Goal: Book appointment/travel/reservation

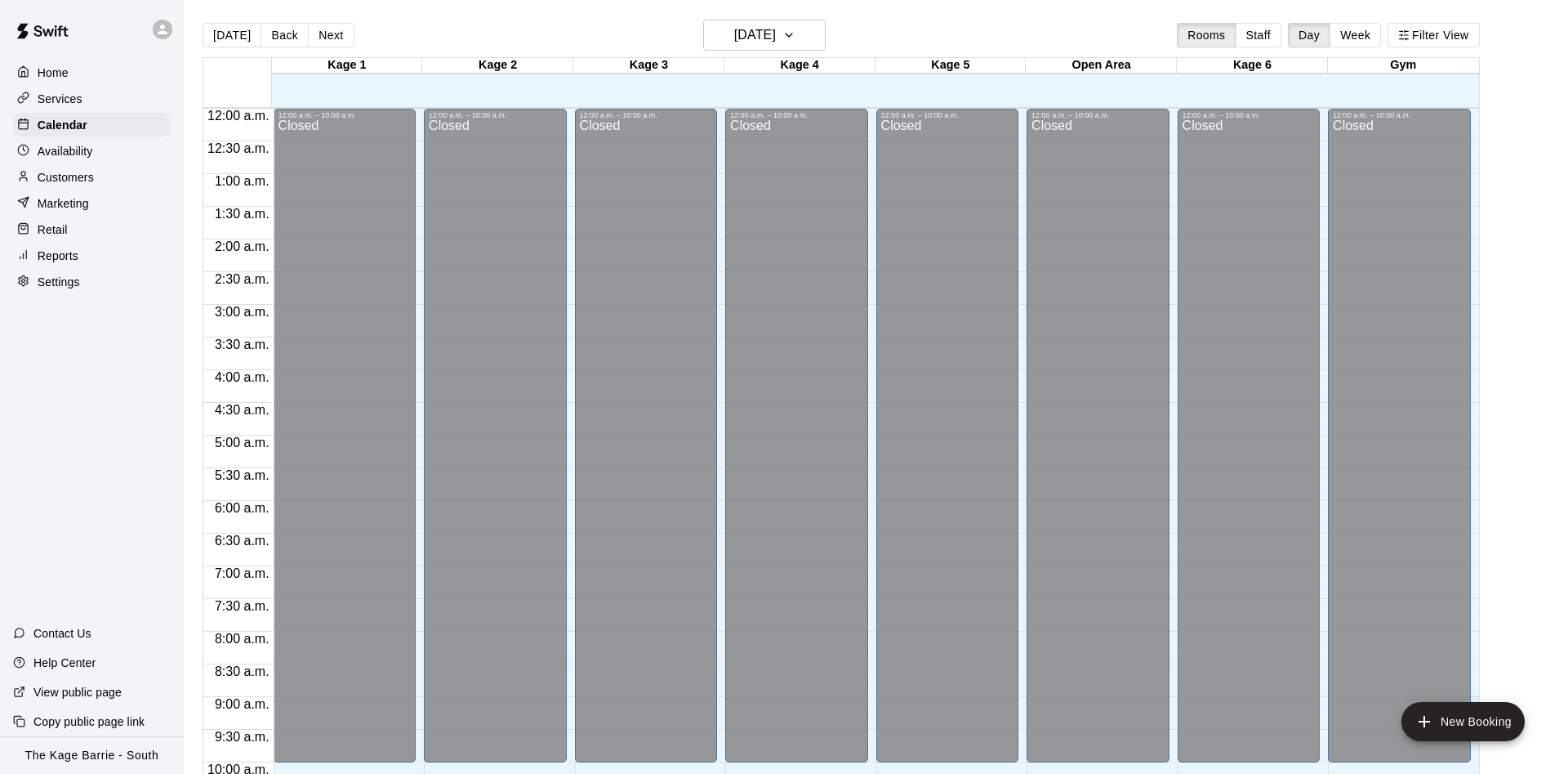
scroll to position [537, 0]
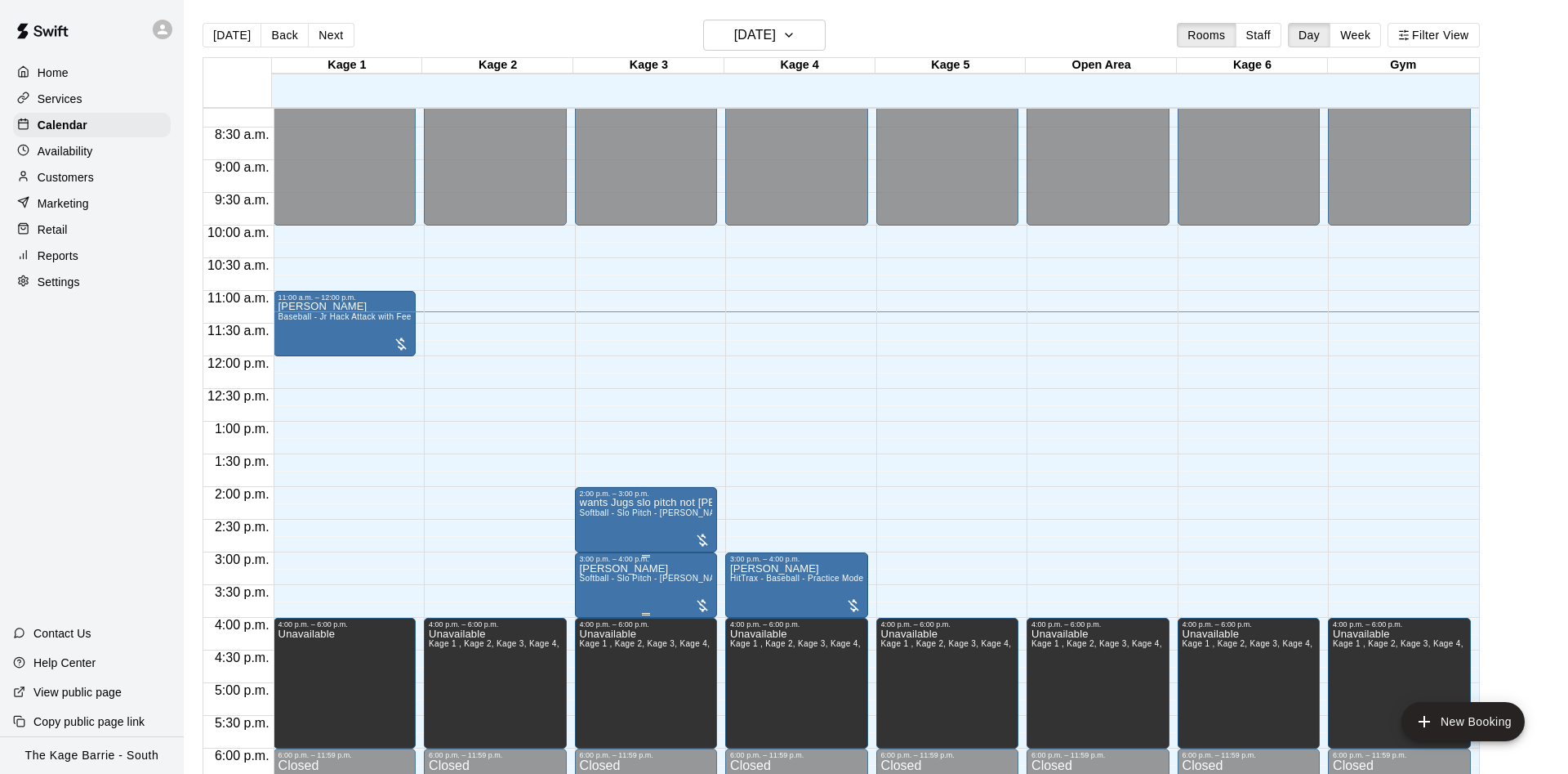
click at [515, 598] on div at bounding box center [784, 387] width 1568 height 774
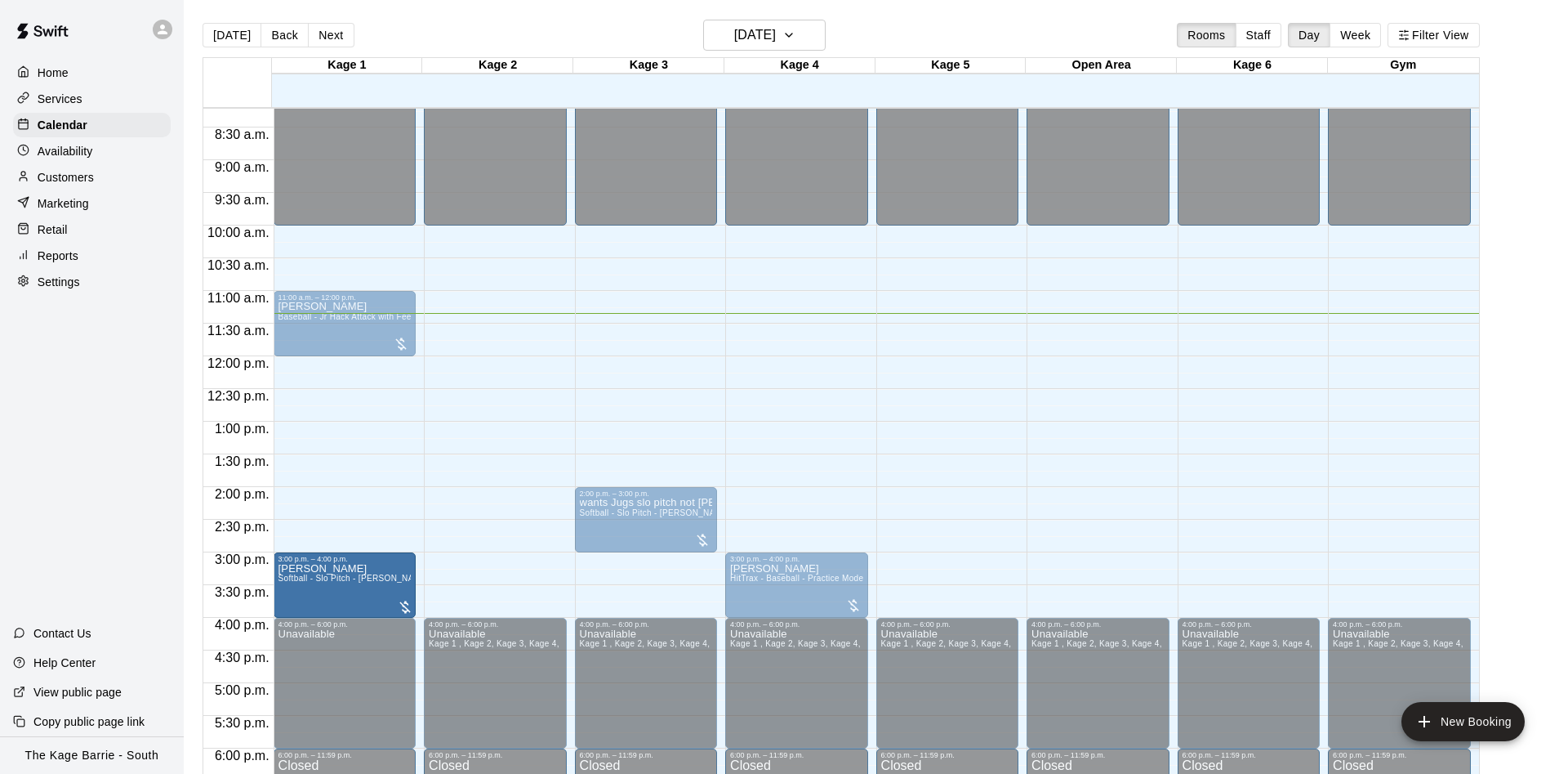
drag, startPoint x: 653, startPoint y: 579, endPoint x: 387, endPoint y: 589, distance: 266.2
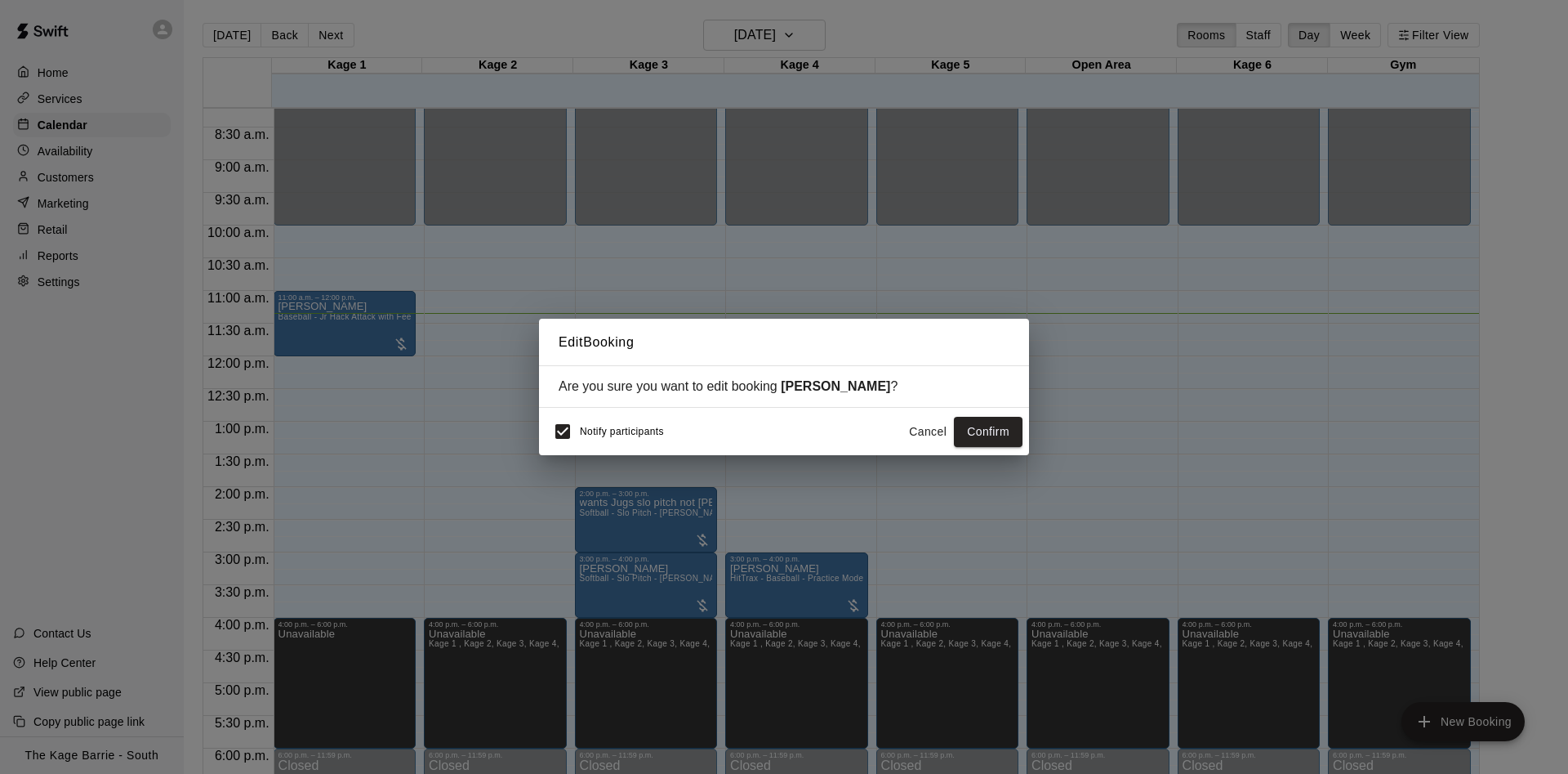
click at [930, 437] on button "Cancel" at bounding box center [927, 432] width 52 height 30
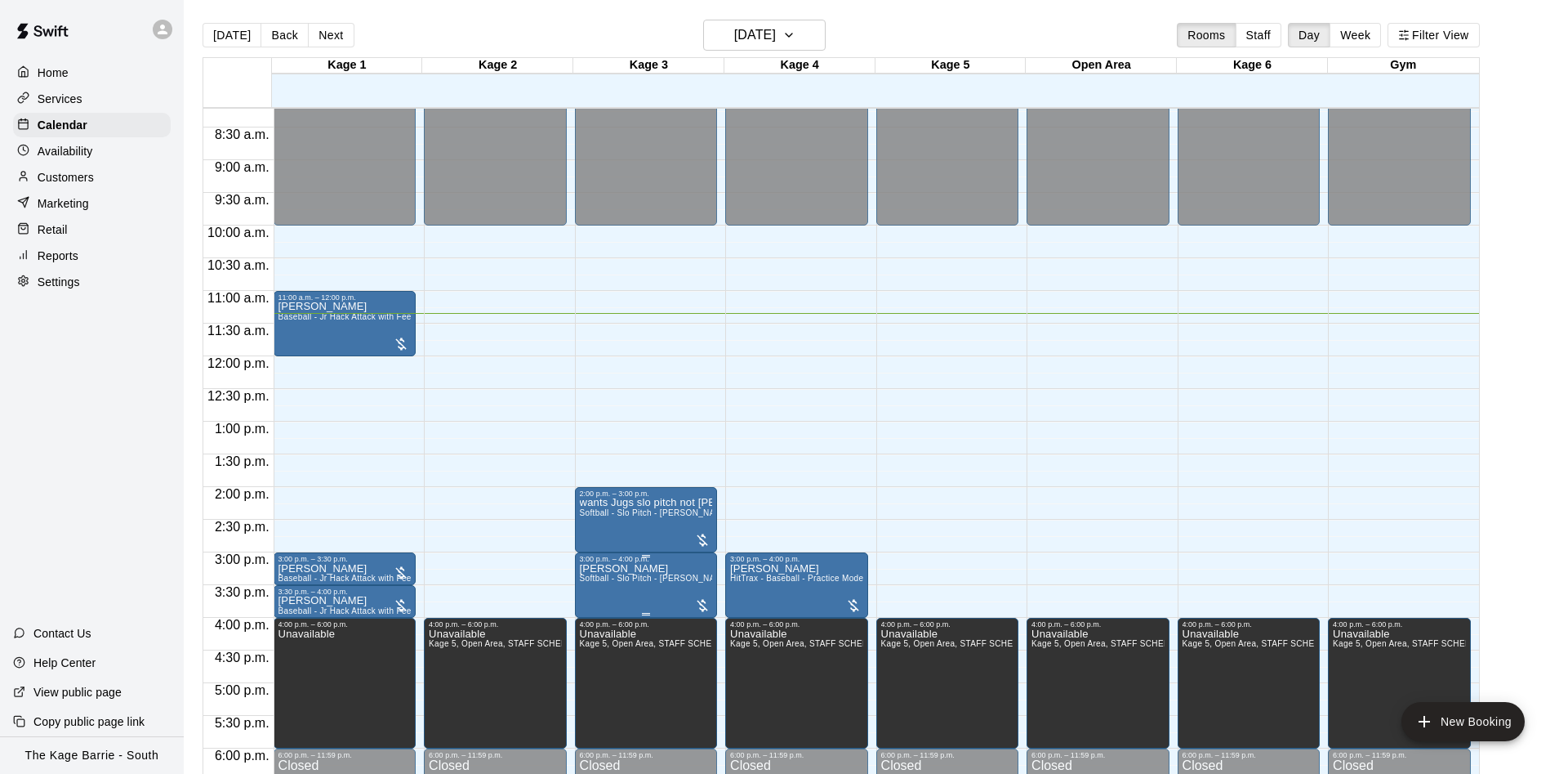
click at [606, 583] on span "Softball - Slo Pitch - Hopper Fed Pitching Machine" at bounding box center [699, 578] width 237 height 9
click at [484, 550] on div at bounding box center [784, 387] width 1568 height 774
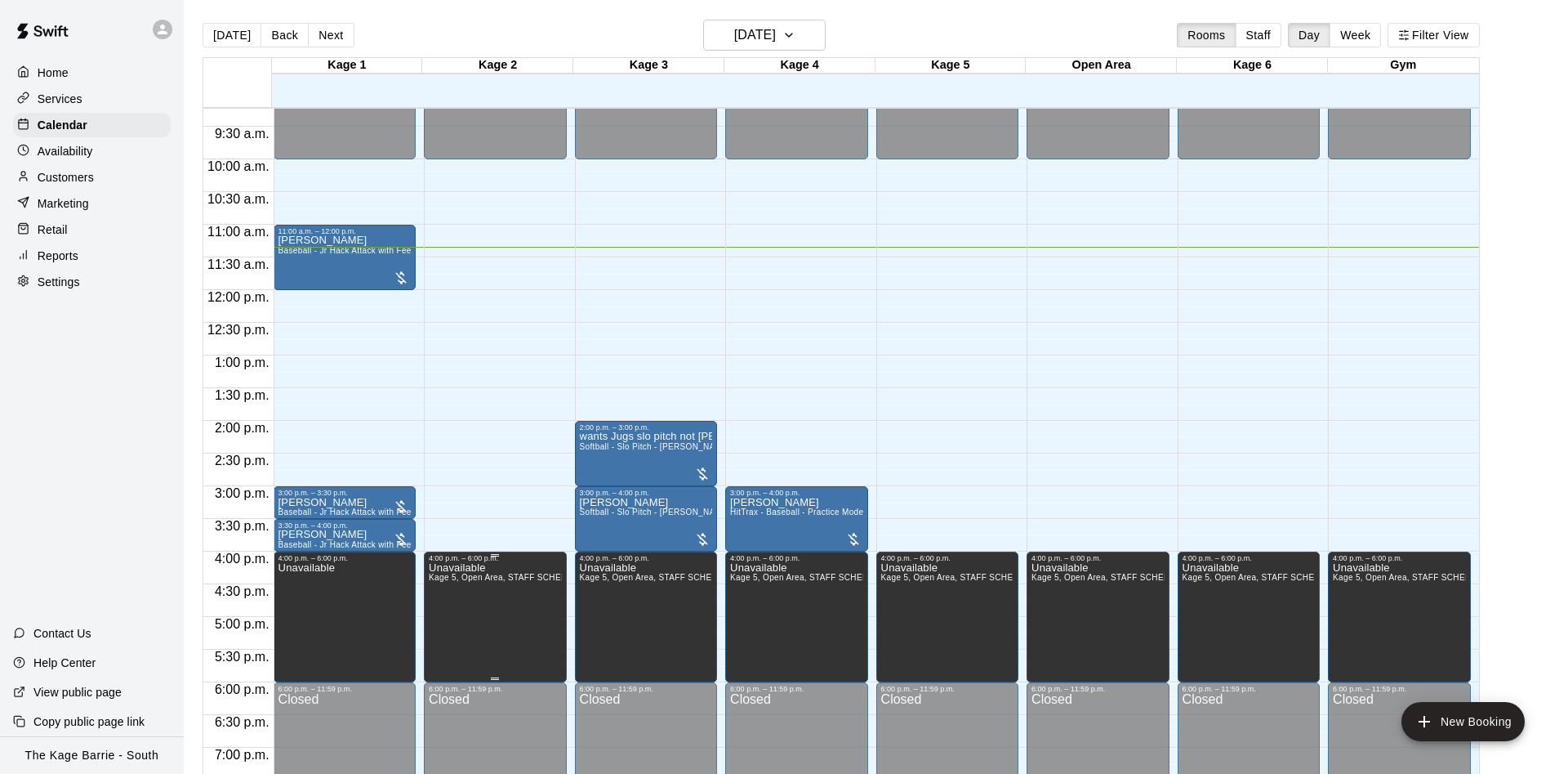
scroll to position [640, 0]
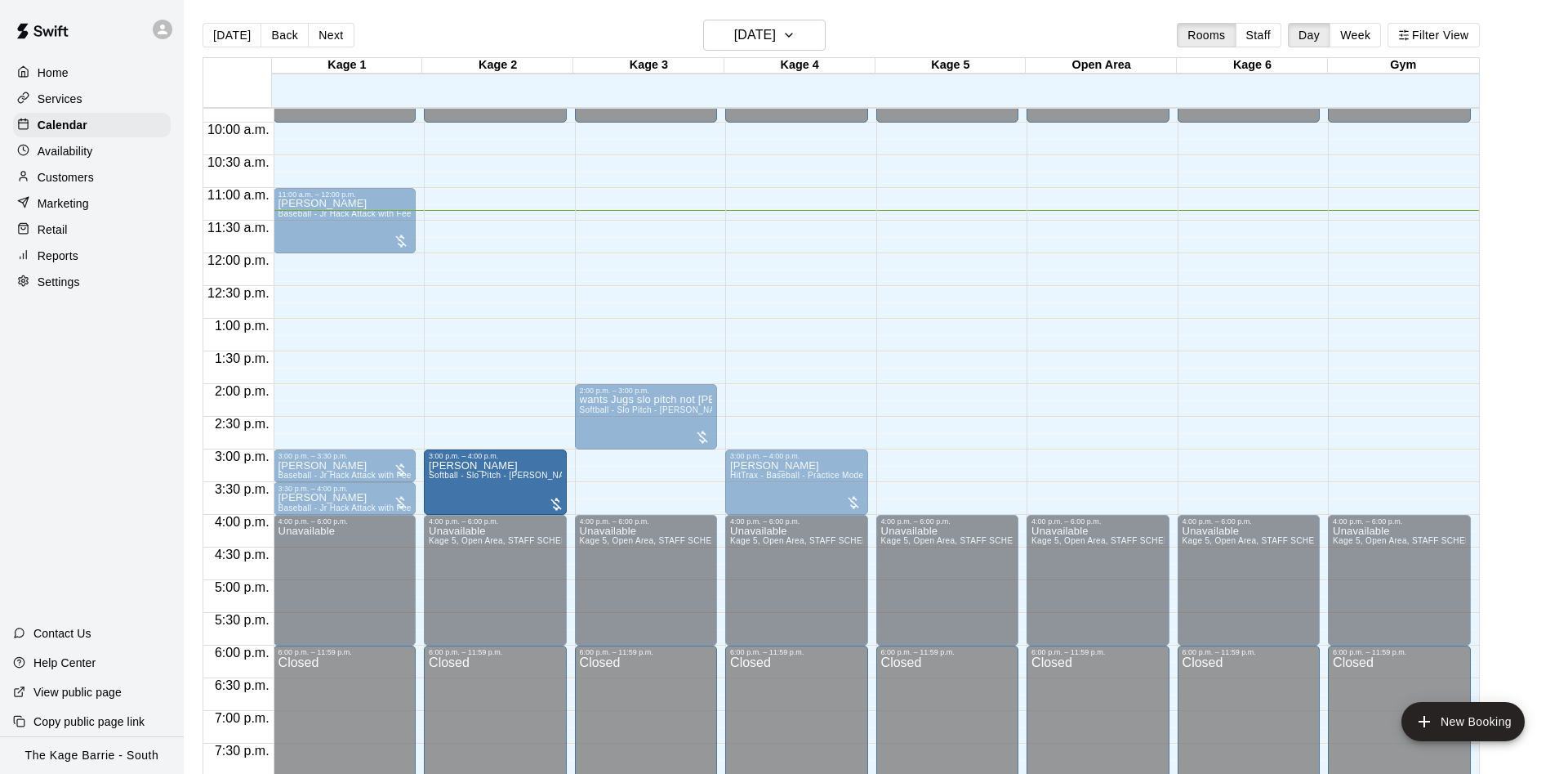
drag, startPoint x: 616, startPoint y: 482, endPoint x: 498, endPoint y: 489, distance: 118.2
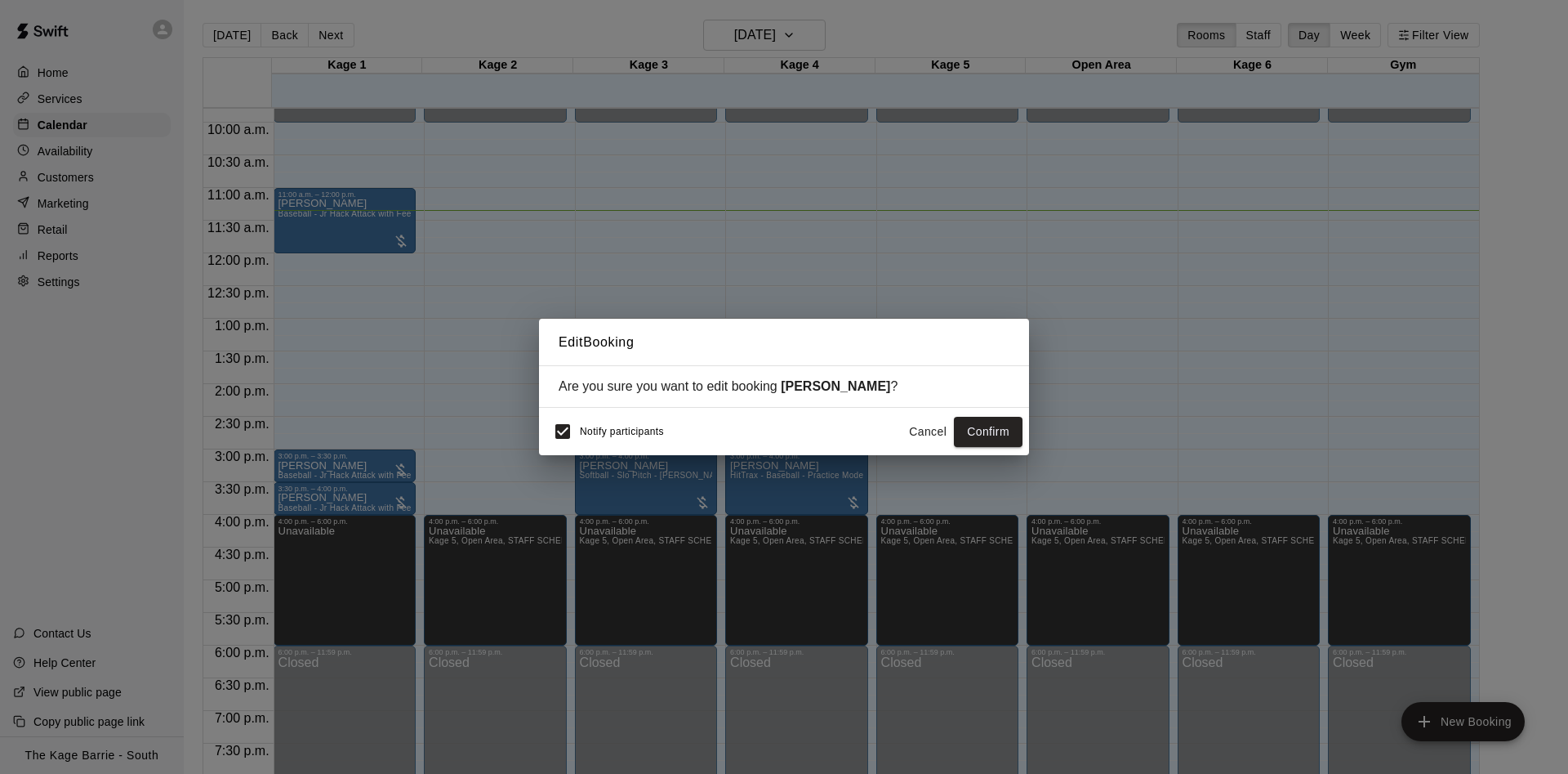
click at [938, 436] on button "Cancel" at bounding box center [927, 432] width 52 height 30
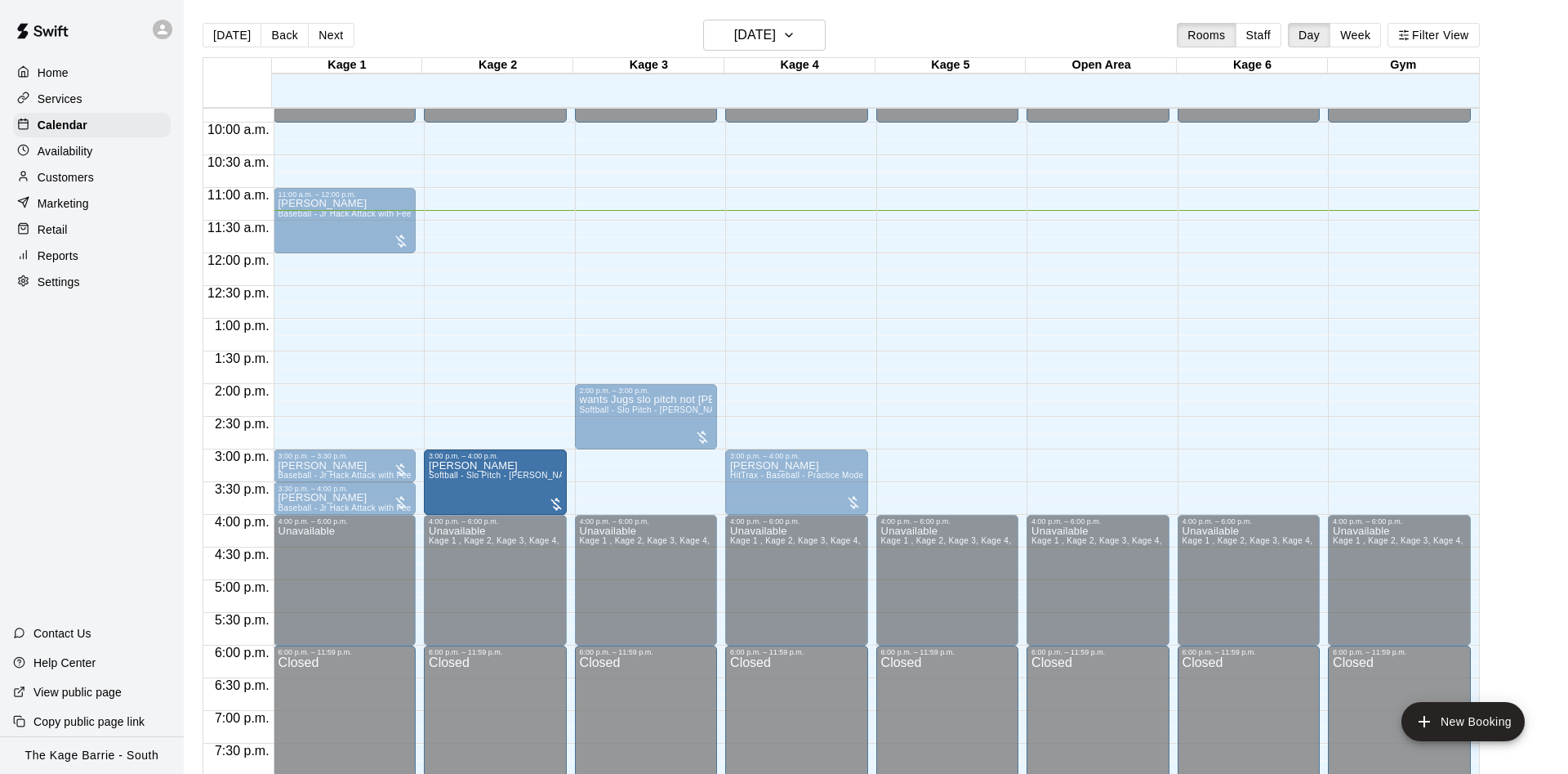
drag, startPoint x: 637, startPoint y: 483, endPoint x: 520, endPoint y: 486, distance: 117.0
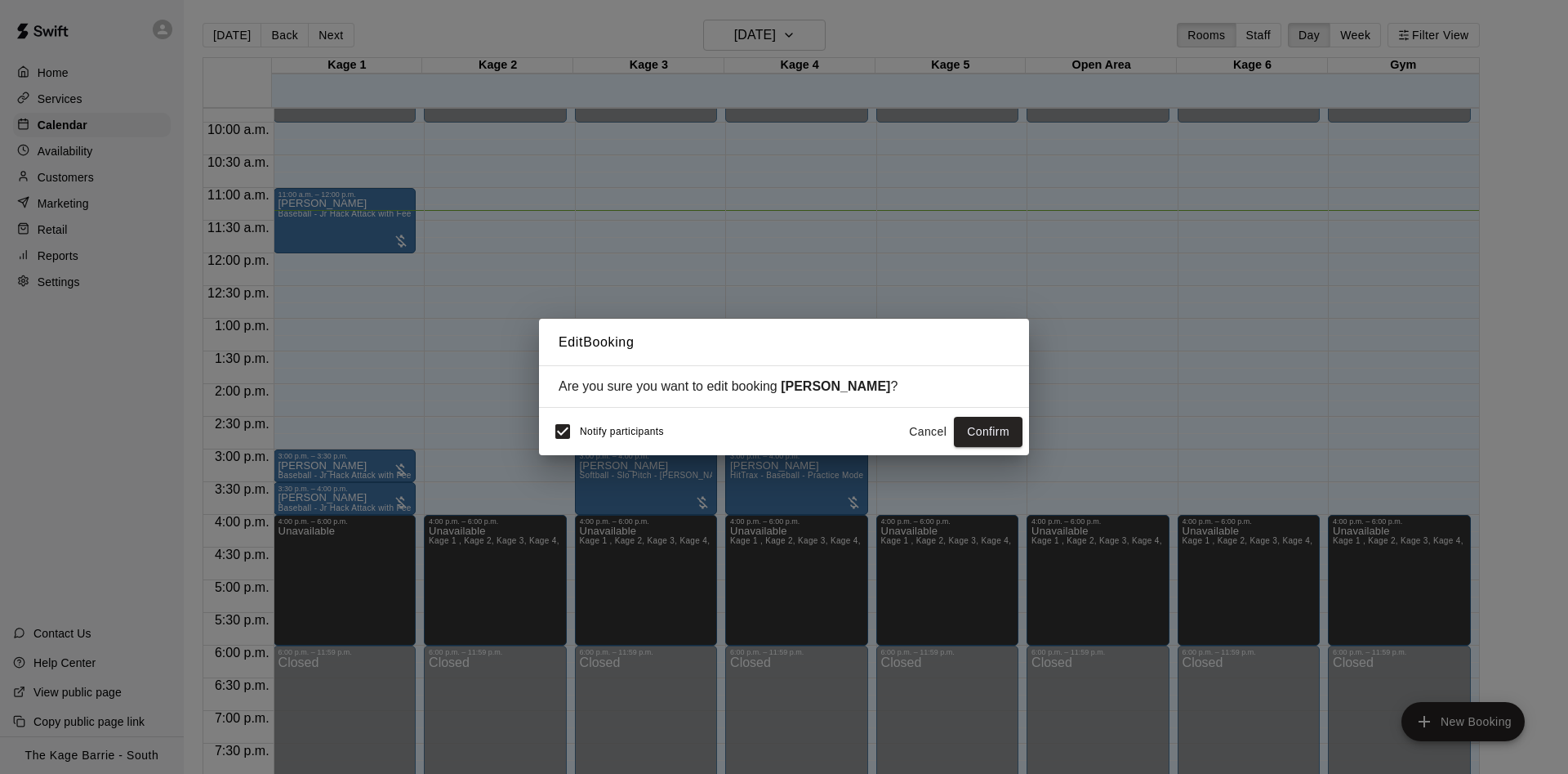
drag, startPoint x: 1007, startPoint y: 434, endPoint x: 1070, endPoint y: 407, distance: 68.5
click at [1009, 434] on button "Confirm" at bounding box center [988, 432] width 68 height 30
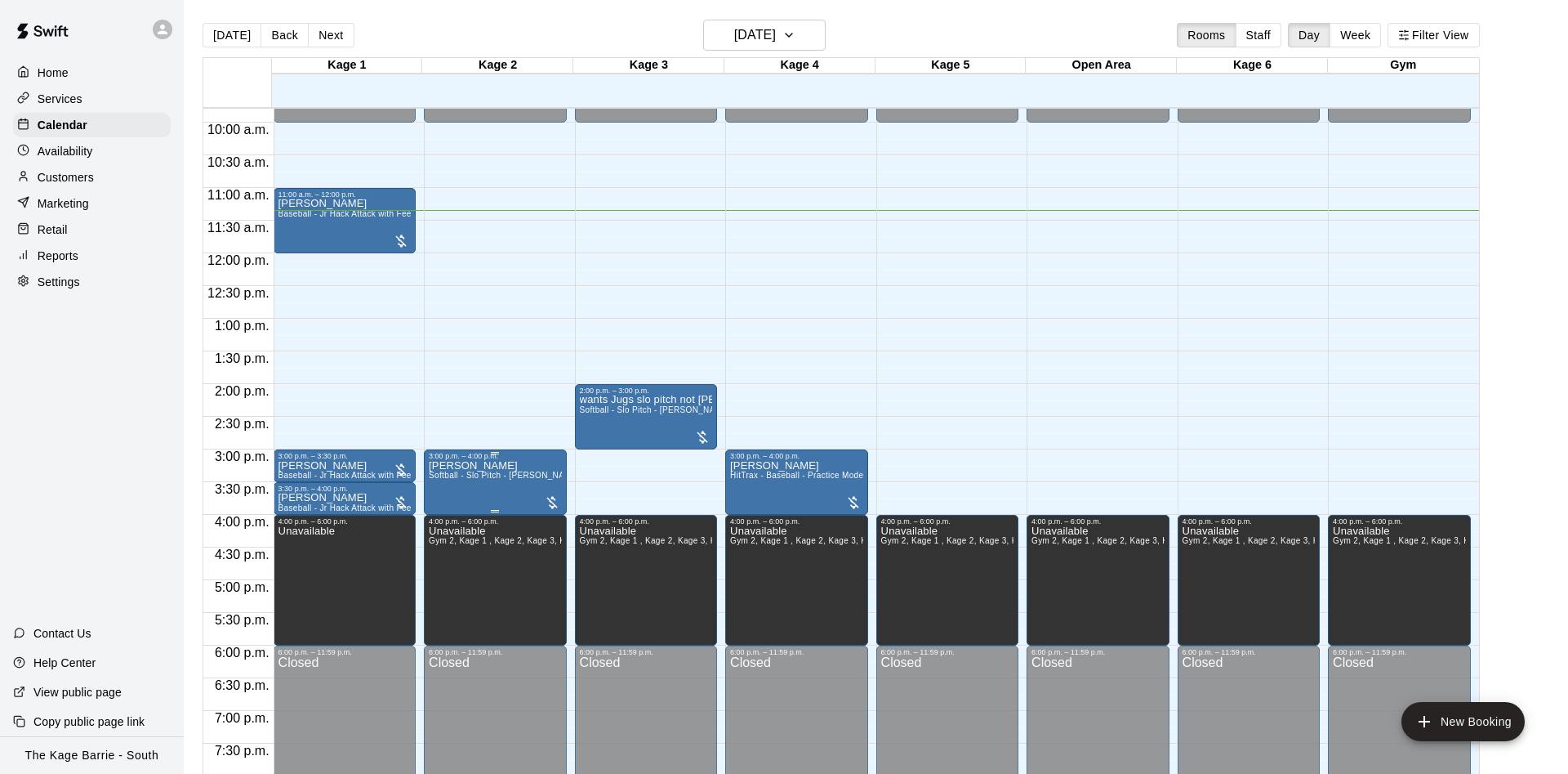
click at [439, 478] on icon "edit" at bounding box center [442, 480] width 20 height 20
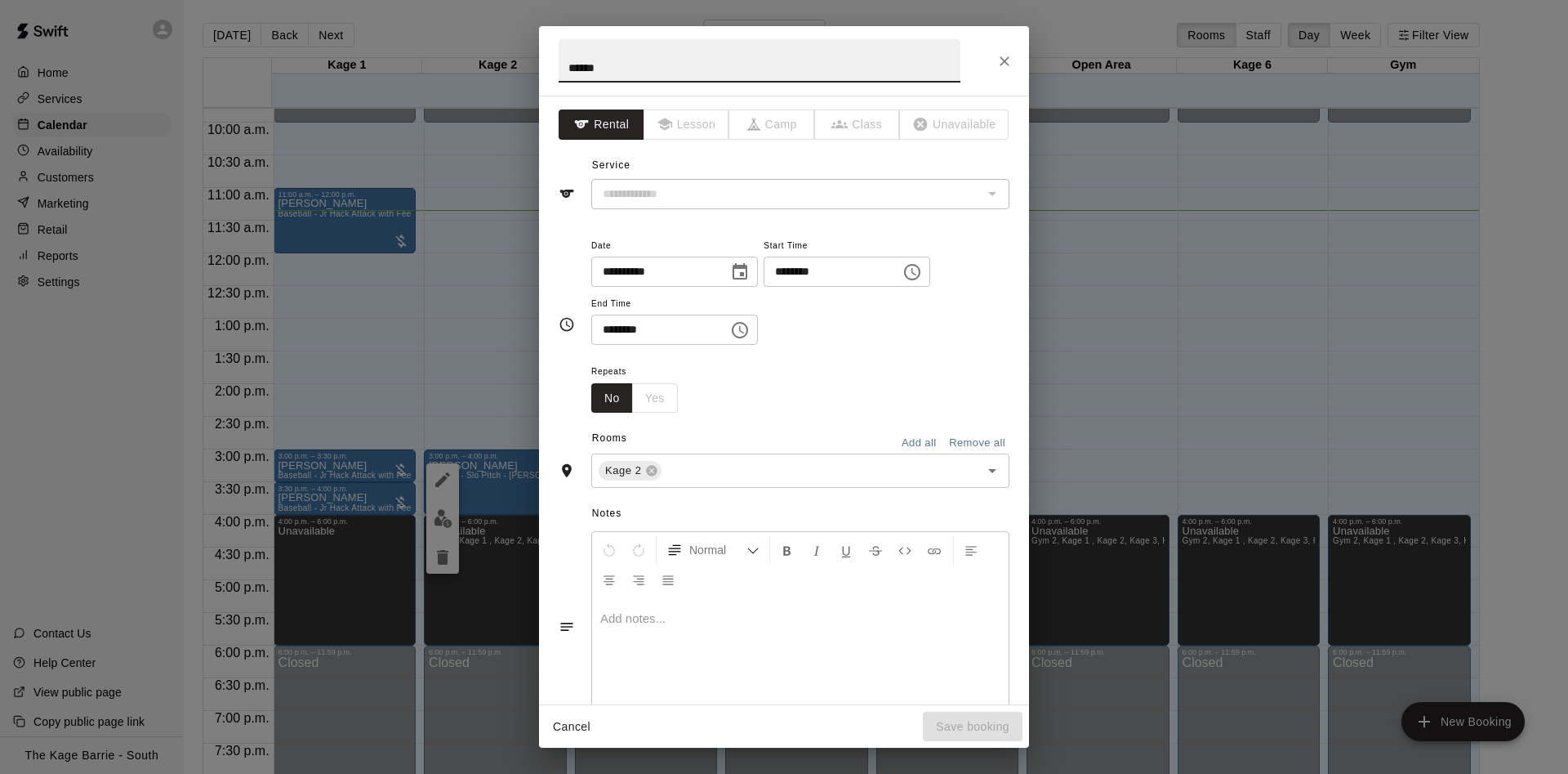
type input "**********"
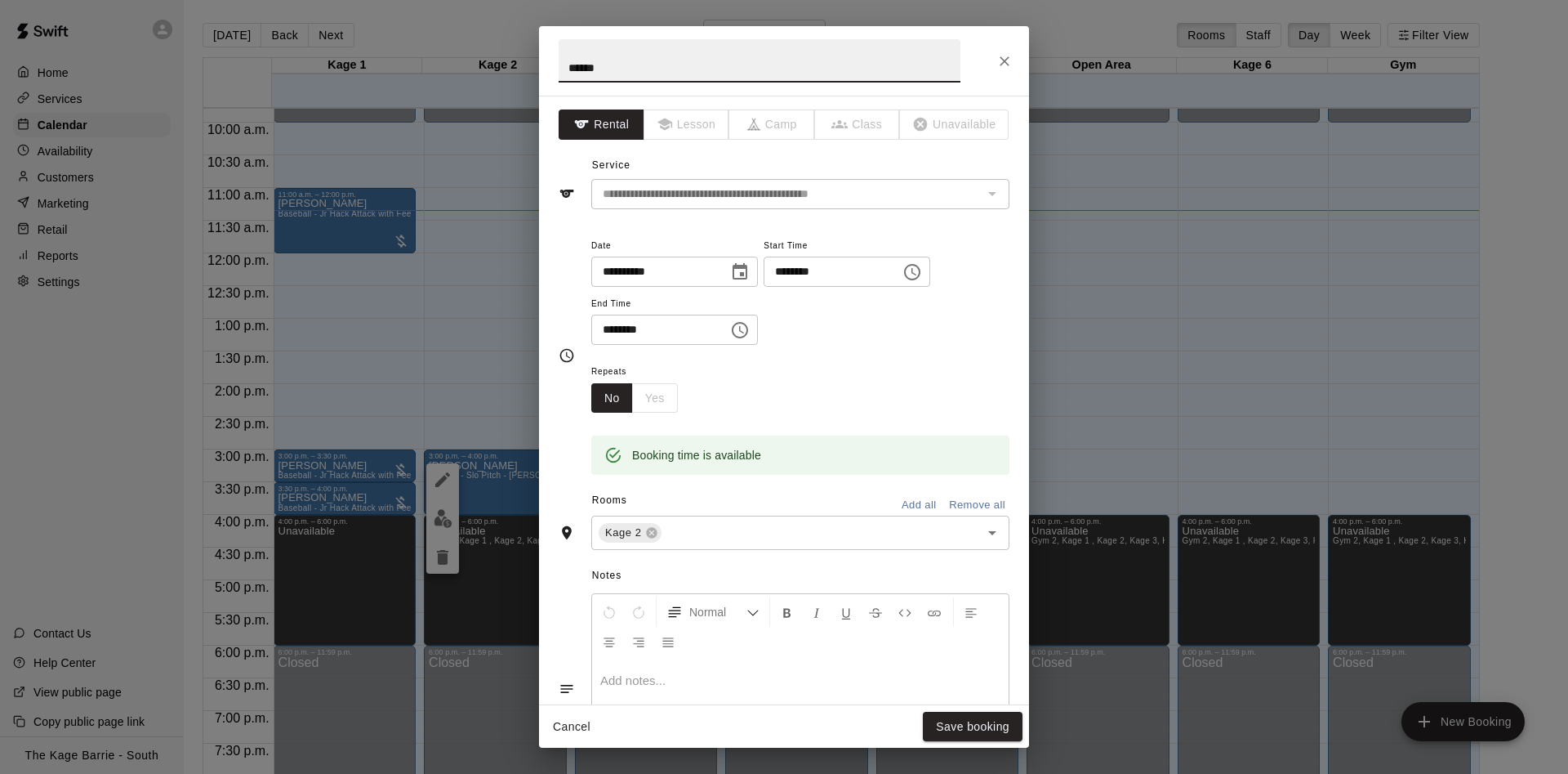
click at [1003, 52] on button "Close" at bounding box center [1005, 62] width 30 height 30
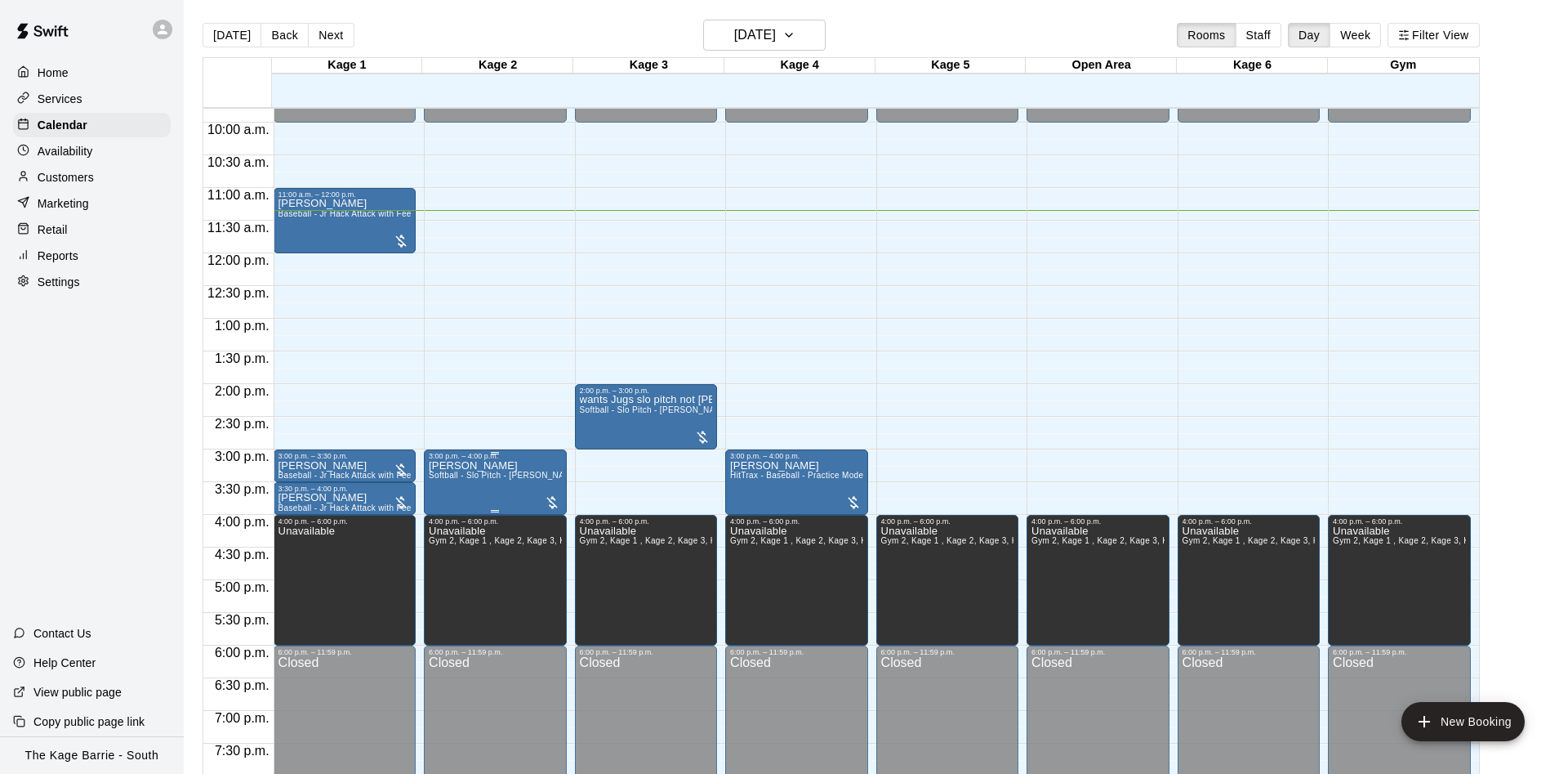
click at [494, 480] on span "Softball - Slo Pitch - Hopper Fed Pitching Machine" at bounding box center [547, 475] width 237 height 9
click at [438, 519] on button "edit" at bounding box center [443, 530] width 33 height 32
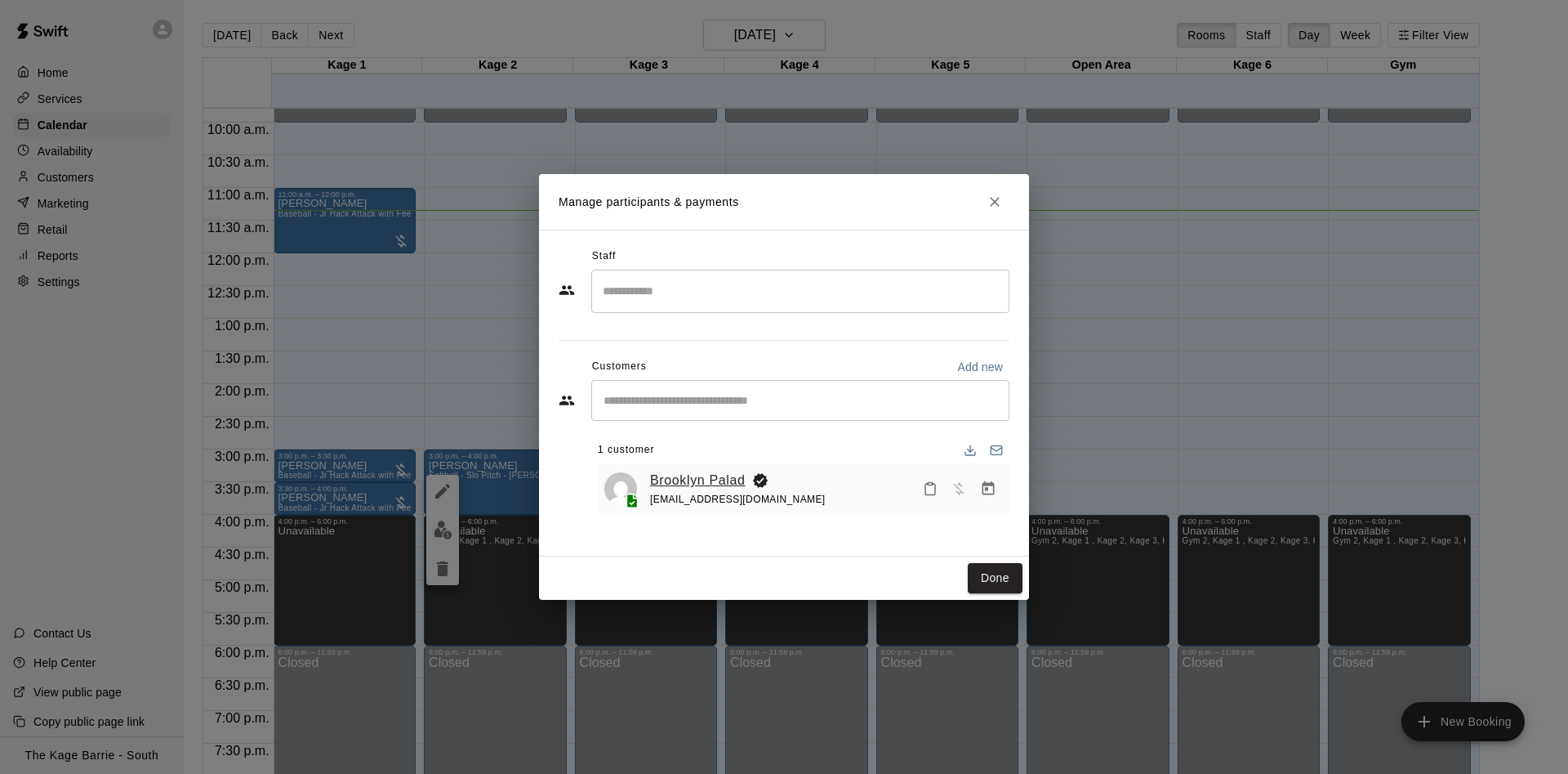
click at [697, 484] on link "Brooklyn Palad" at bounding box center [698, 481] width 96 height 21
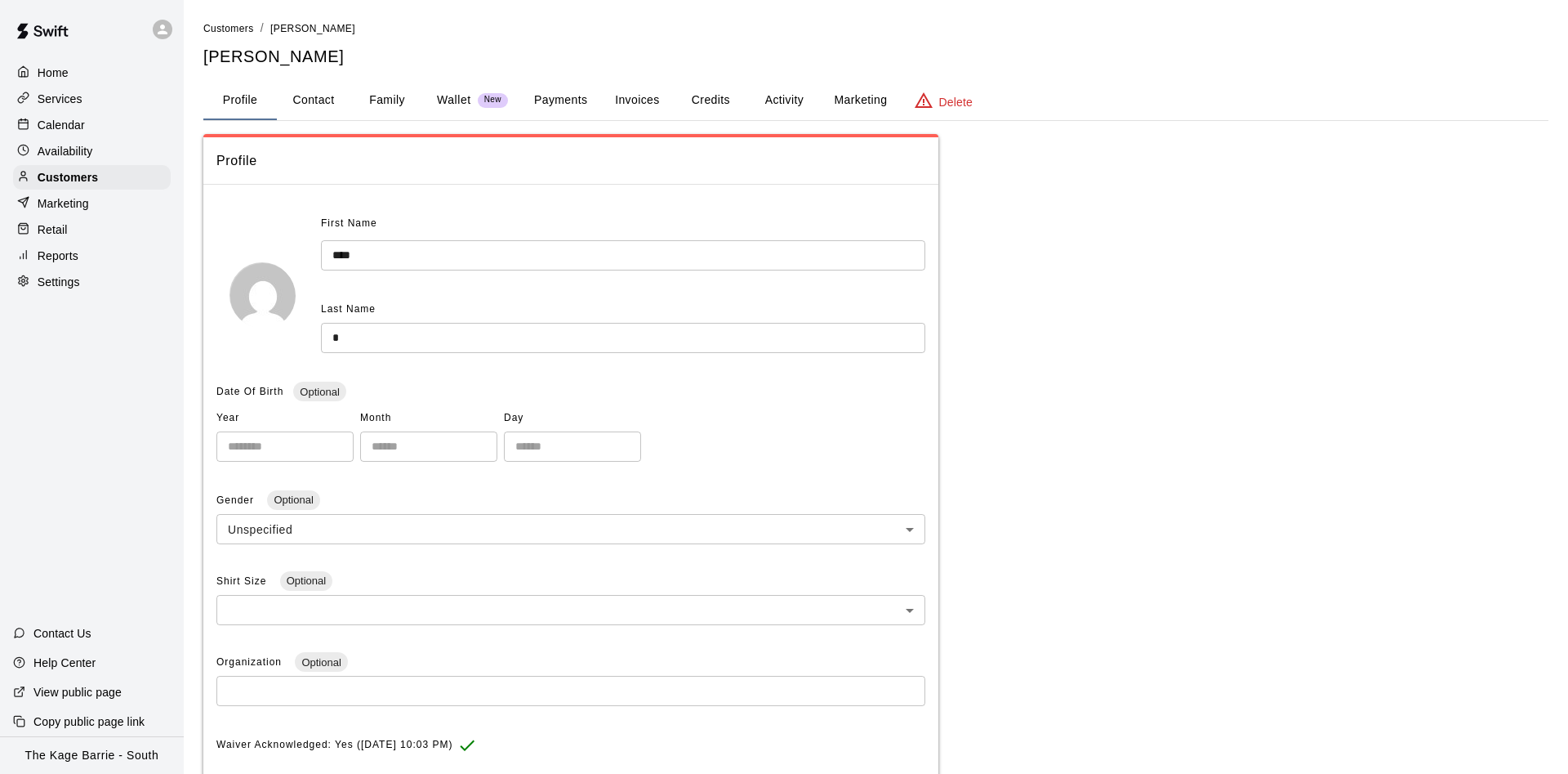
click at [319, 109] on button "Contact" at bounding box center [313, 101] width 73 height 40
select select "**"
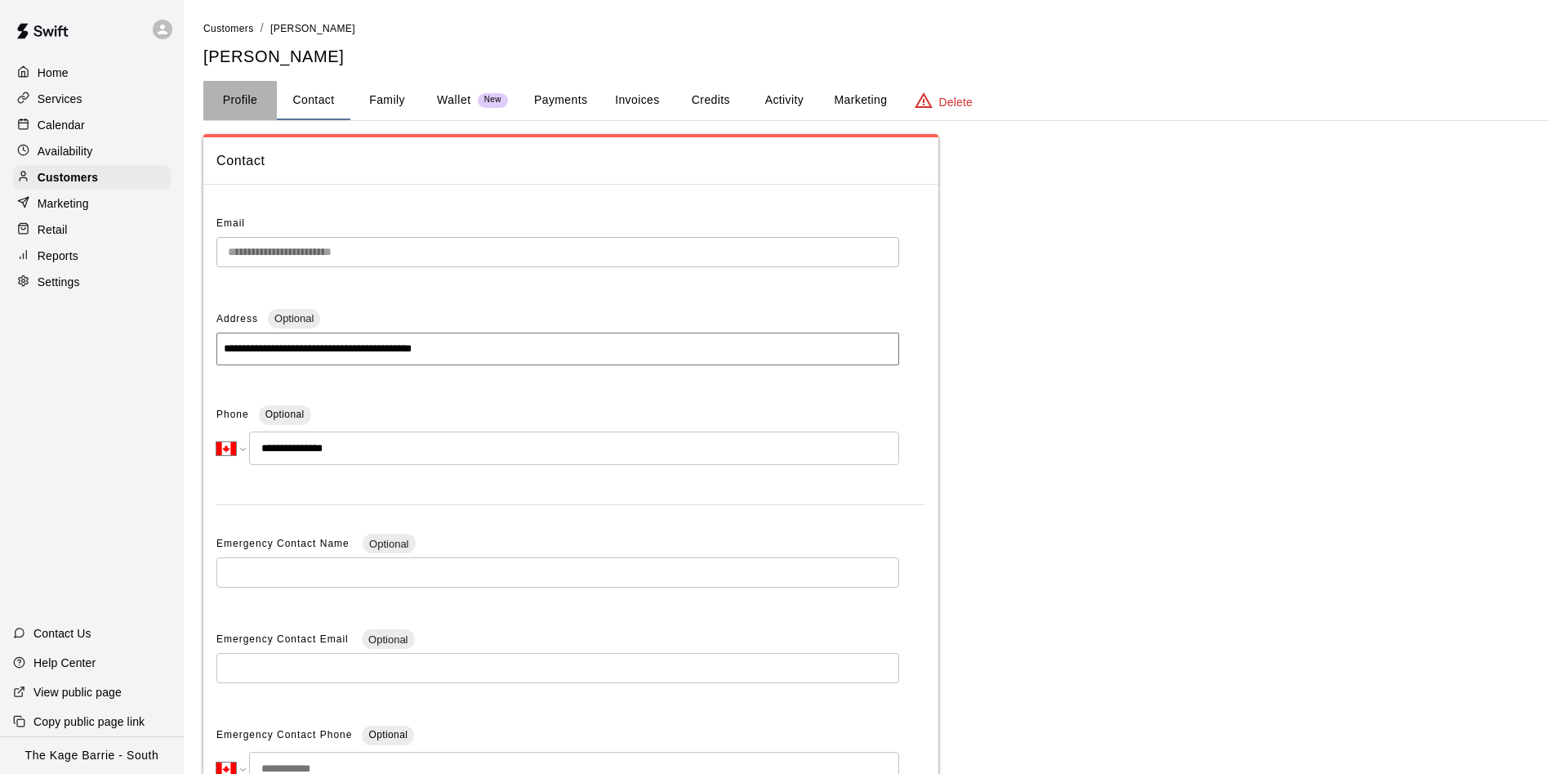
click at [239, 93] on button "Profile" at bounding box center [240, 101] width 73 height 40
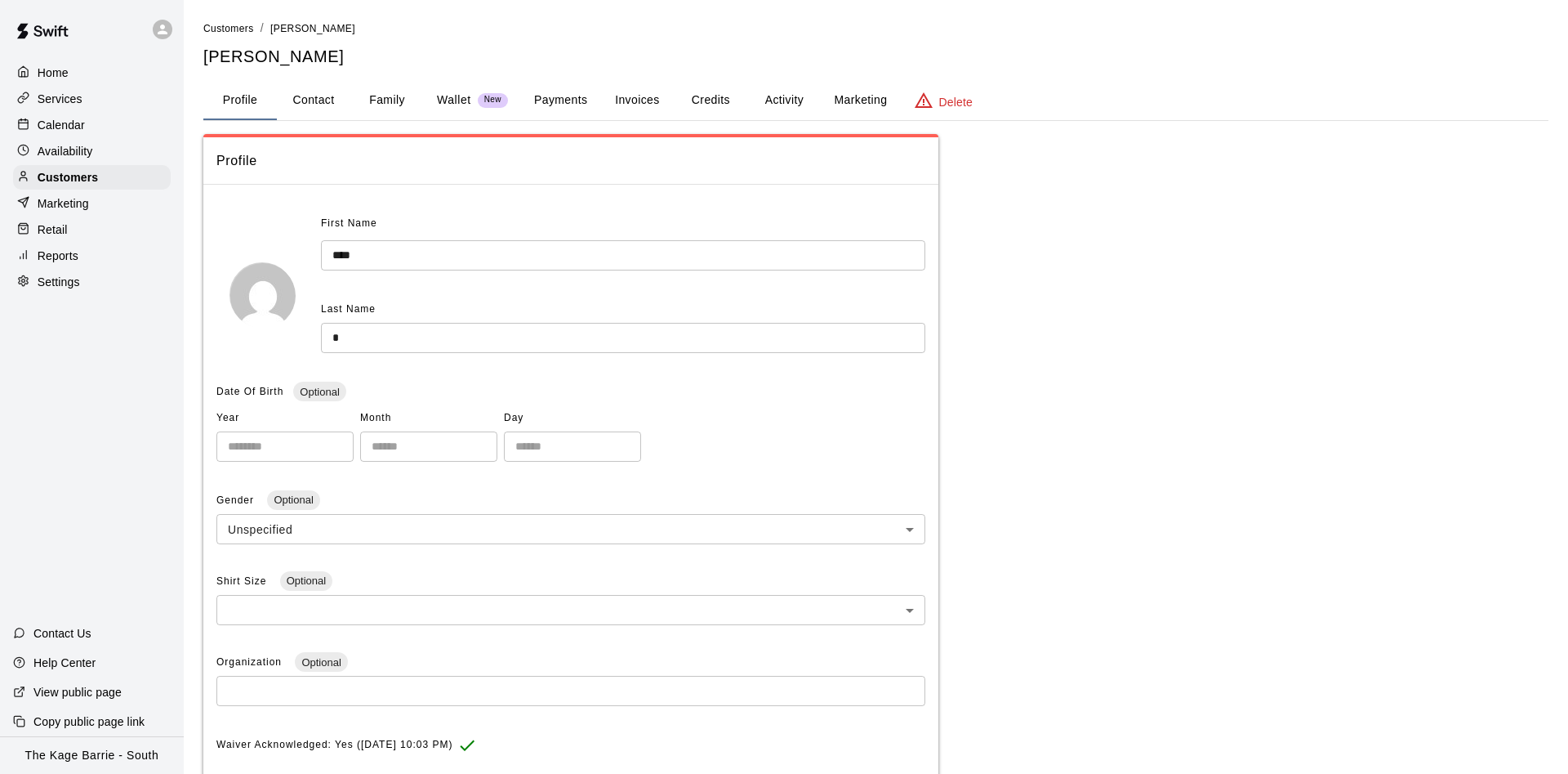
click at [322, 96] on button "Contact" at bounding box center [313, 101] width 73 height 40
select select "**"
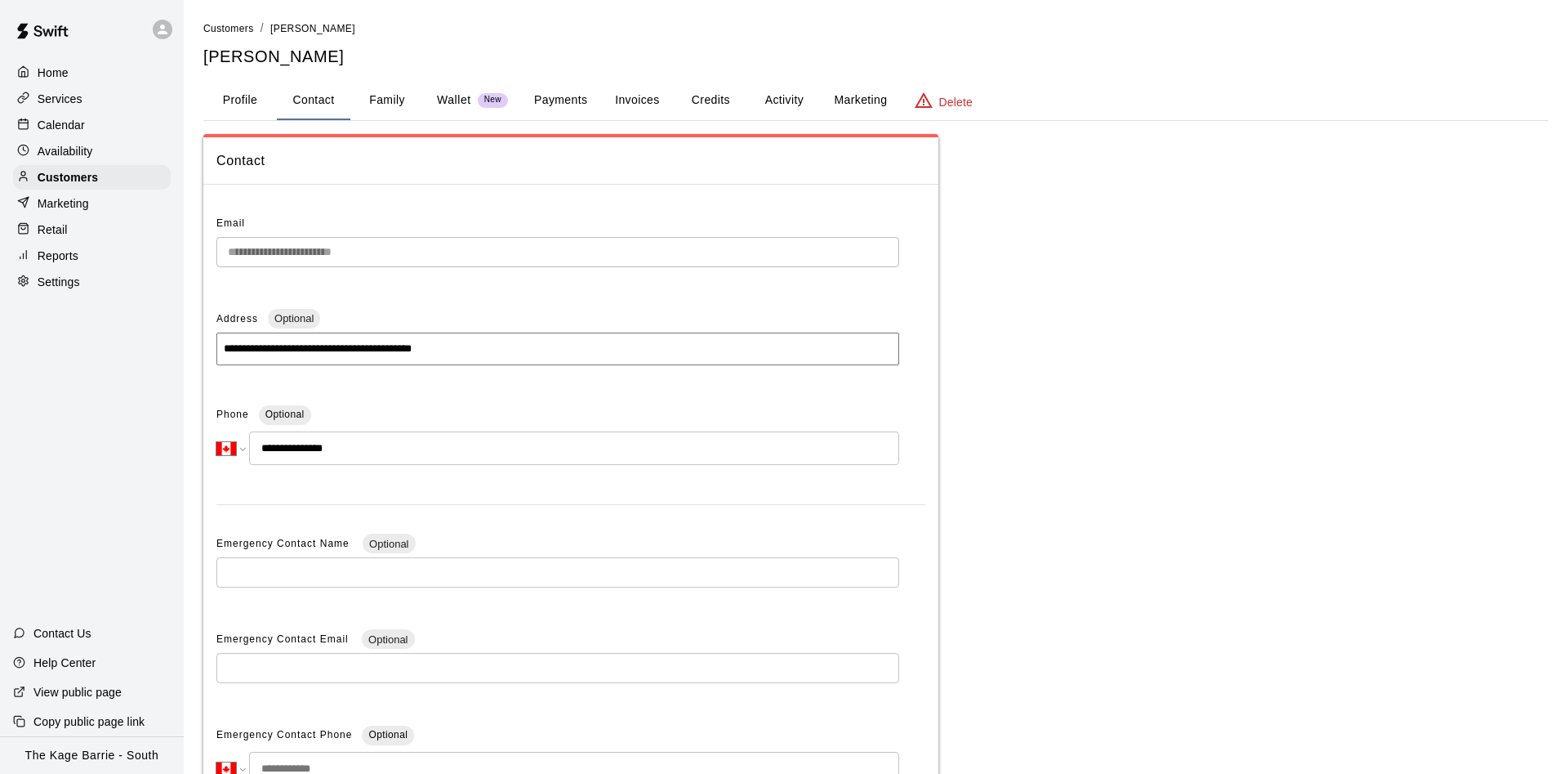
click at [377, 97] on button "Family" at bounding box center [386, 101] width 73 height 40
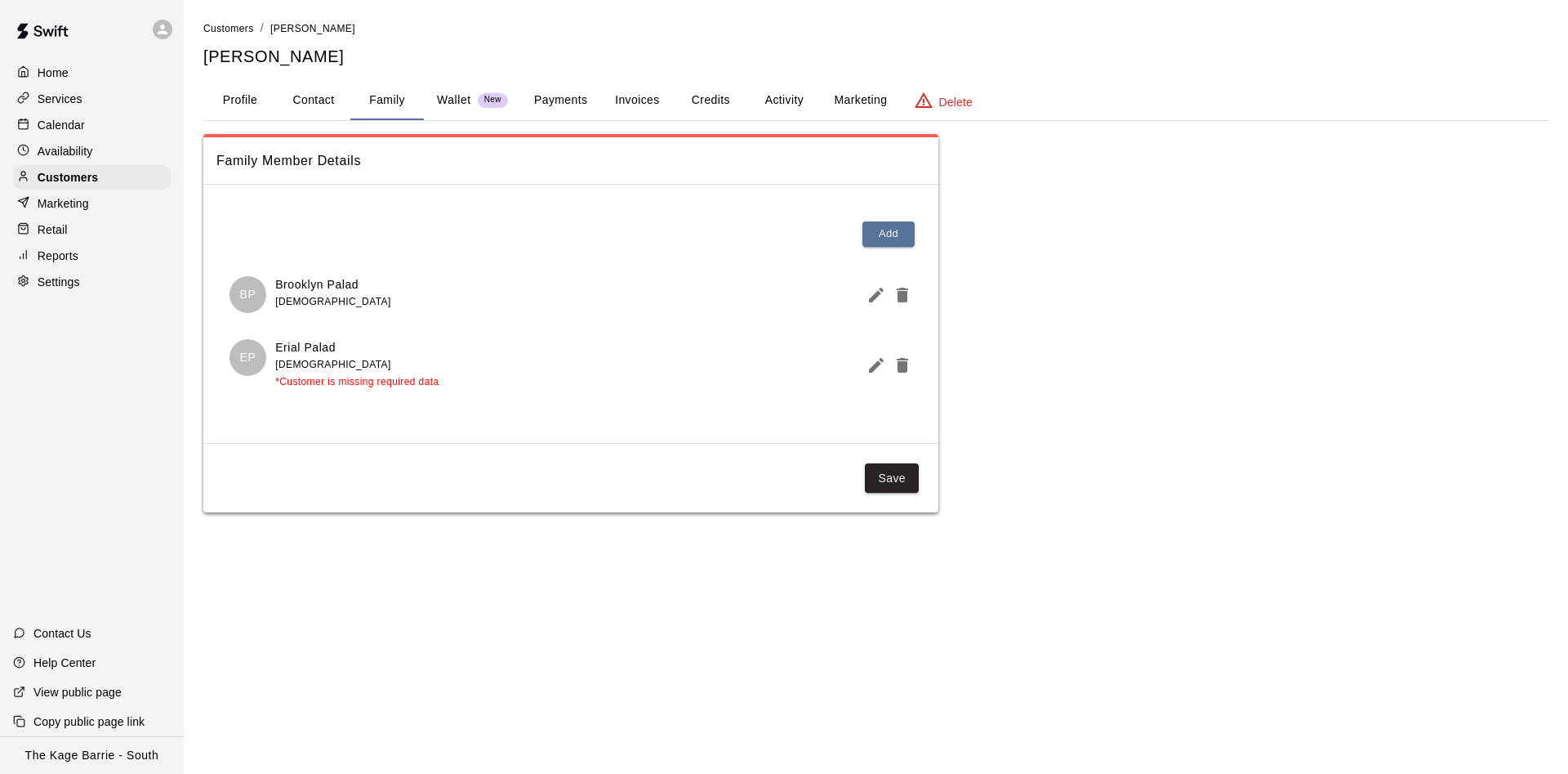
click at [102, 125] on div "Calendar" at bounding box center [91, 125] width 157 height 25
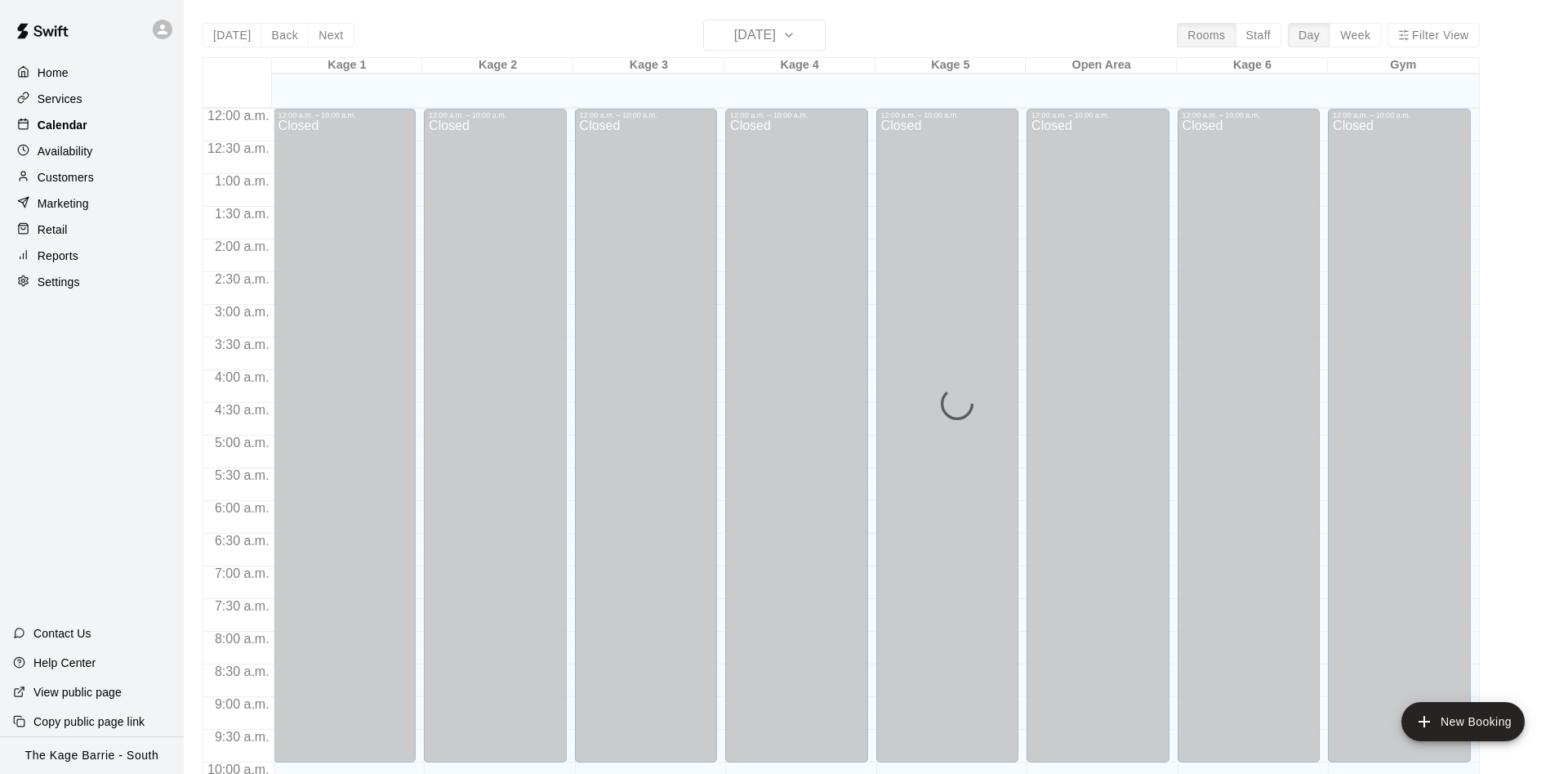
scroll to position [744, 0]
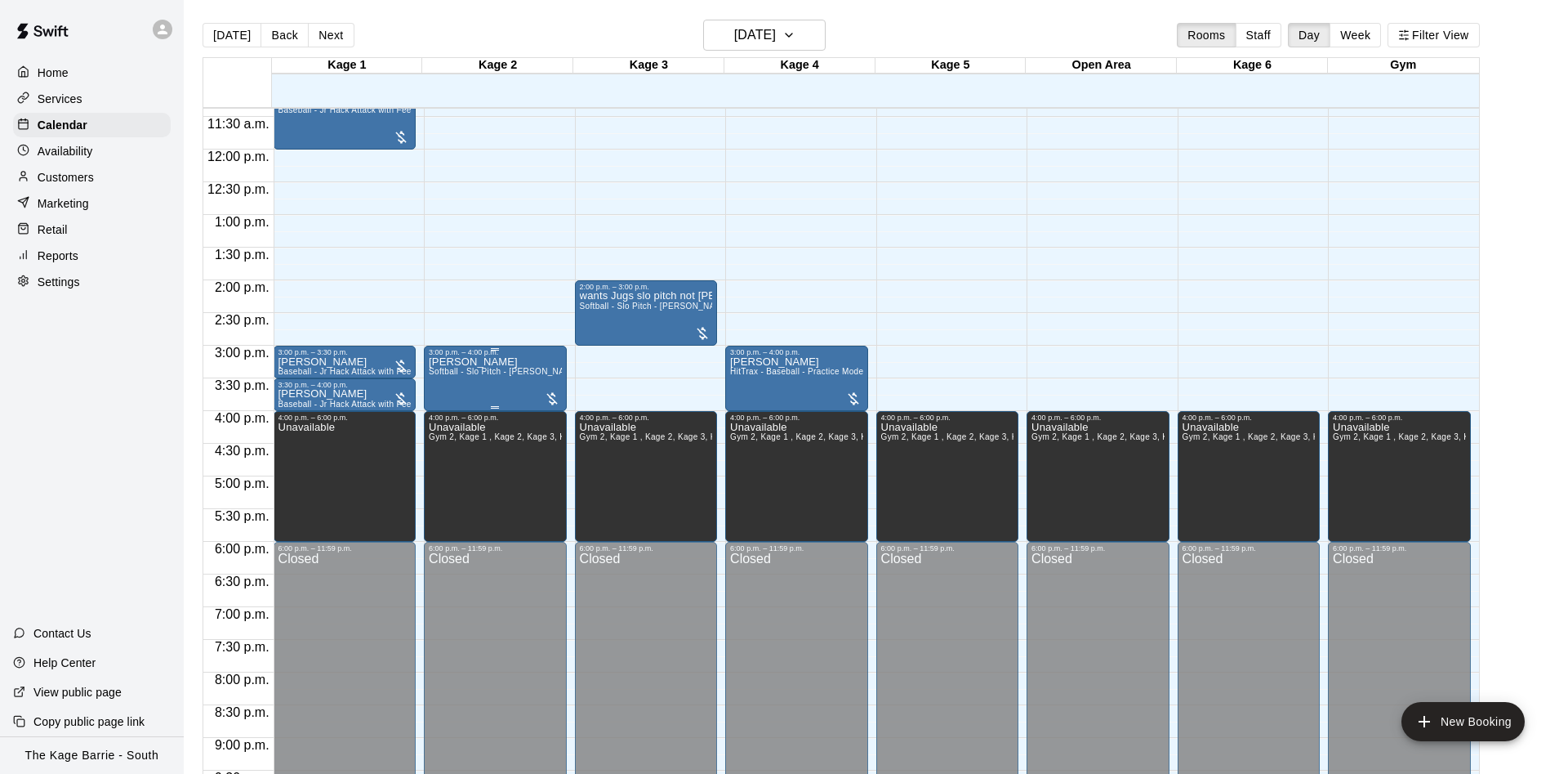
click at [489, 383] on div "Alex P Softball - Slo Pitch - Hopper Fed Pitching Machine" at bounding box center [495, 743] width 133 height 774
click at [440, 386] on button "edit" at bounding box center [443, 376] width 33 height 33
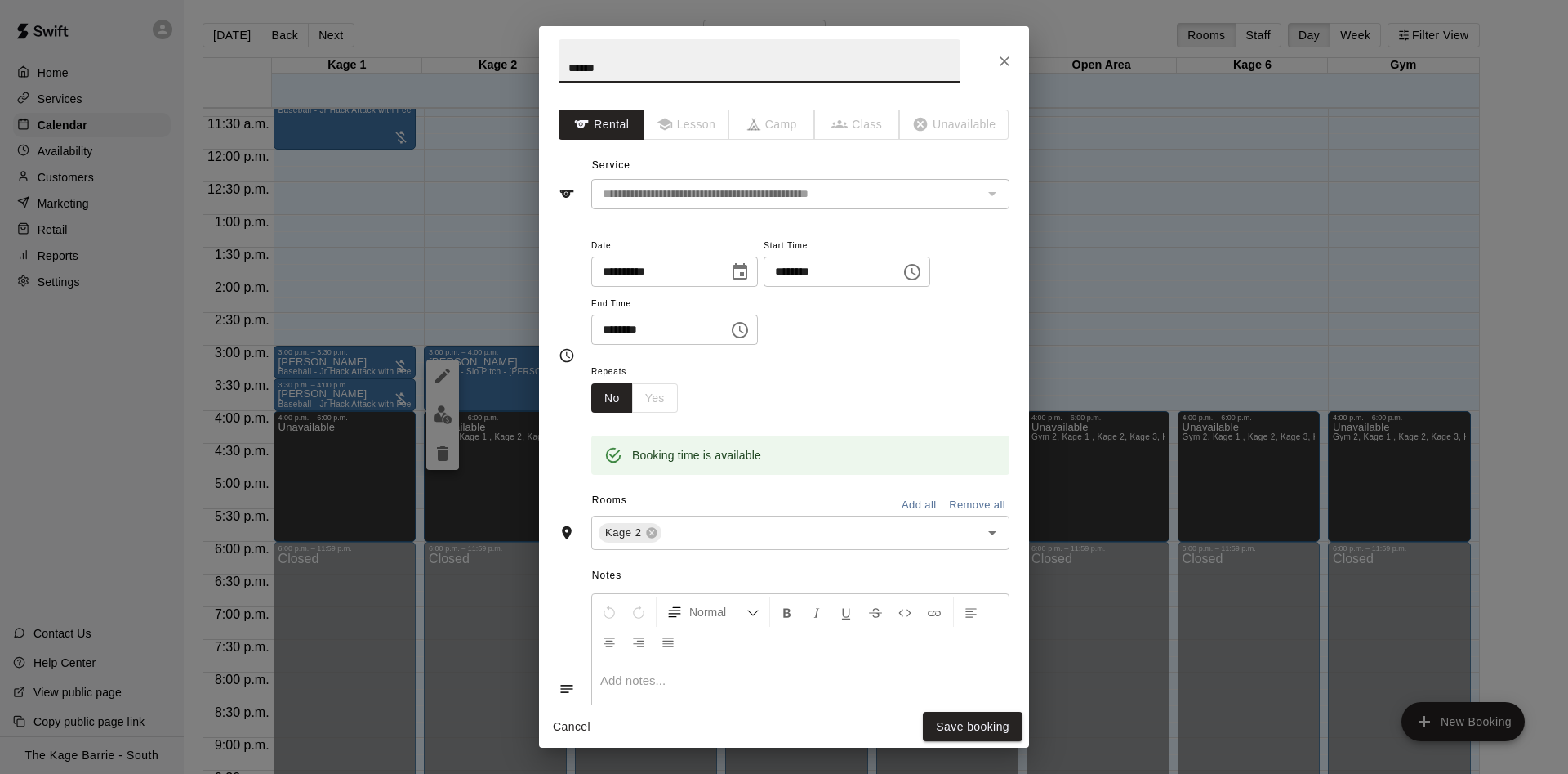
drag, startPoint x: 662, startPoint y: 76, endPoint x: 497, endPoint y: 72, distance: 165.0
click at [559, 73] on input "******" at bounding box center [760, 61] width 402 height 44
type input "*******"
click at [972, 725] on button "Save booking" at bounding box center [972, 726] width 100 height 30
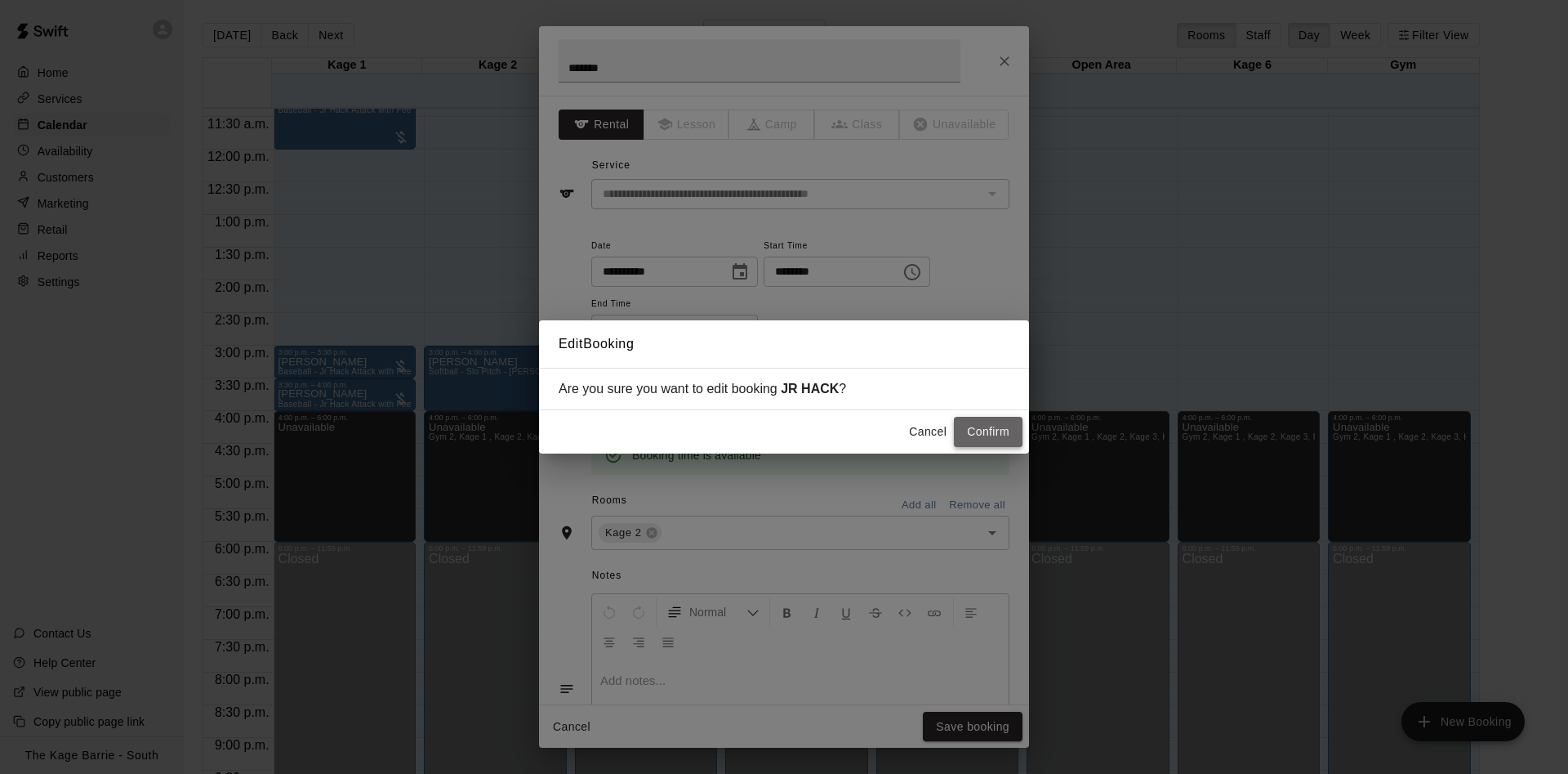
click at [977, 425] on button "Confirm" at bounding box center [988, 432] width 68 height 30
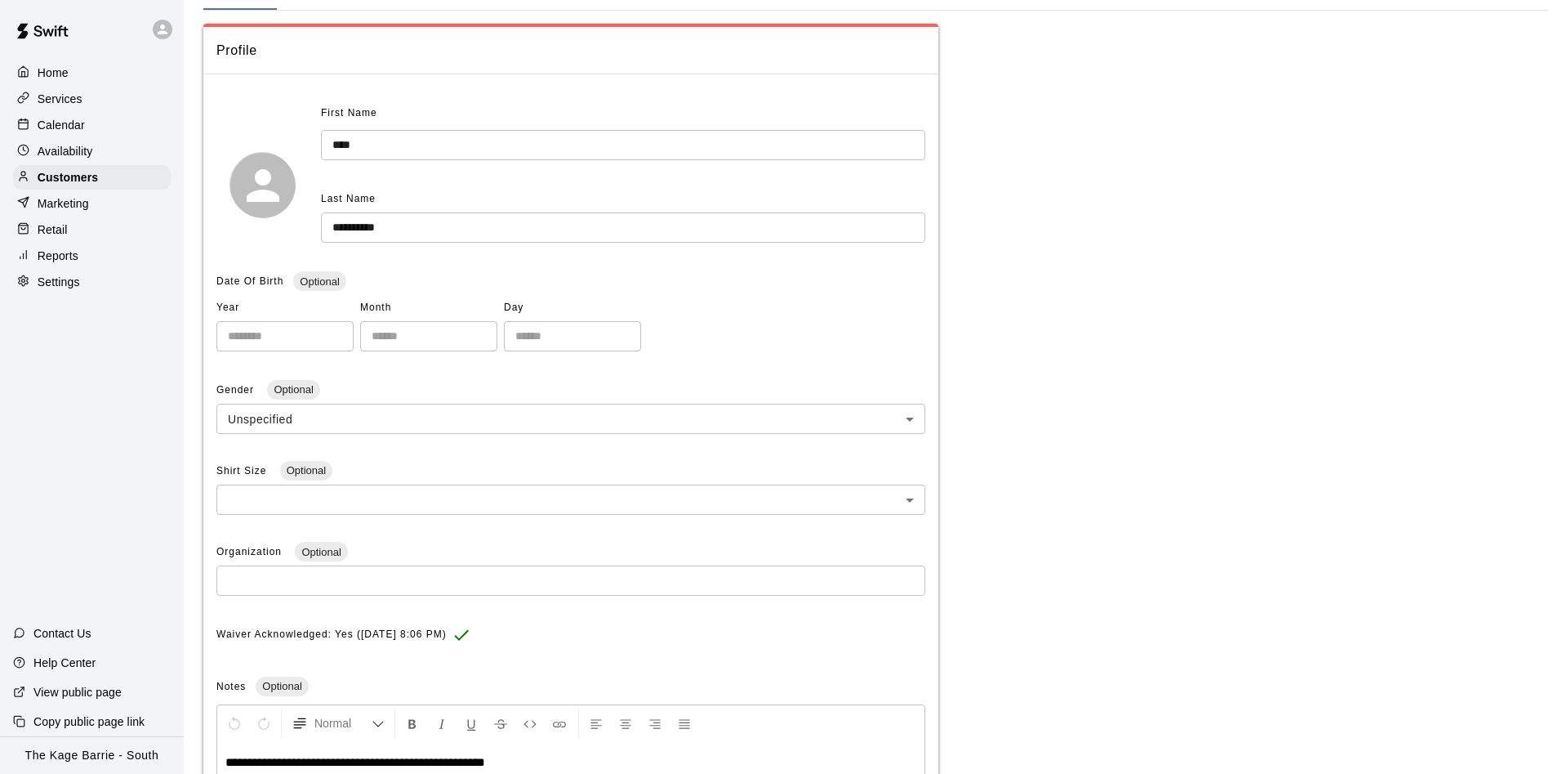
scroll to position [110, 0]
